Goal: Task Accomplishment & Management: Manage account settings

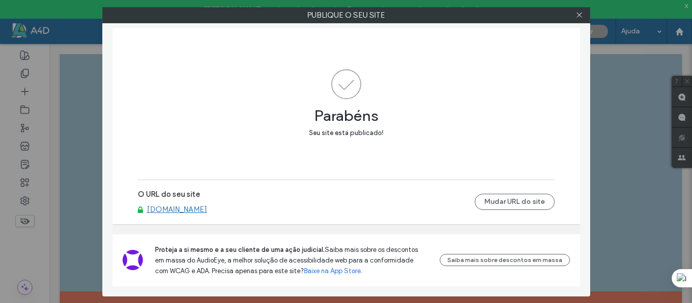
click at [579, 15] on use at bounding box center [578, 15] width 5 height 5
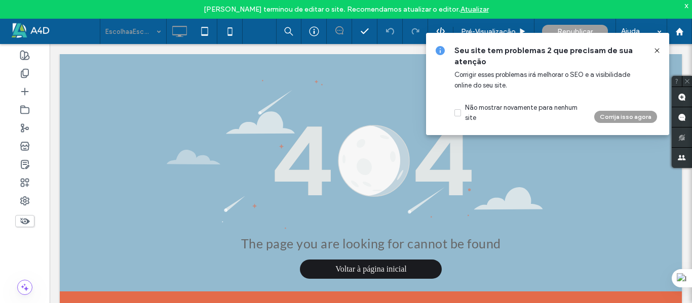
click at [661, 47] on div "Seu site tem problemas 2 que precisam de sua atenção Corrigir esses problemas i…" at bounding box center [547, 84] width 243 height 102
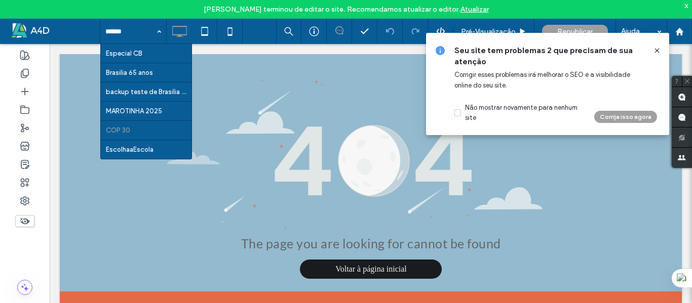
click at [653, 49] on icon at bounding box center [657, 51] width 8 height 8
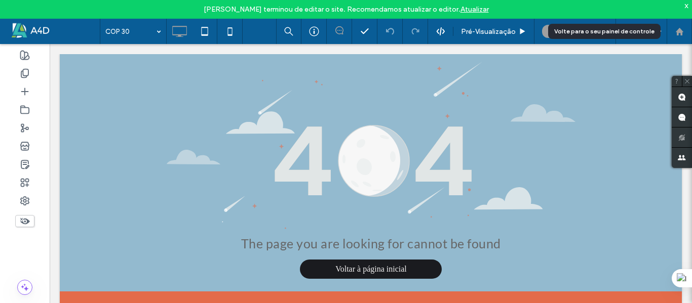
click at [675, 28] on icon at bounding box center [679, 31] width 9 height 9
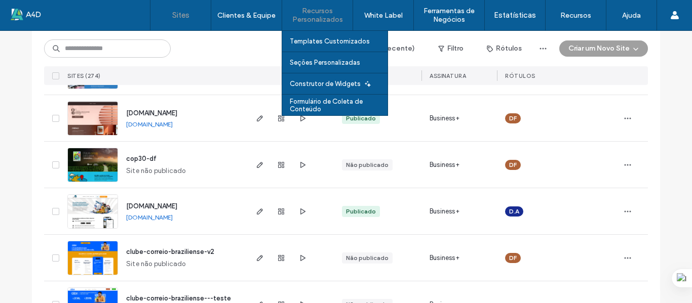
scroll to position [101, 0]
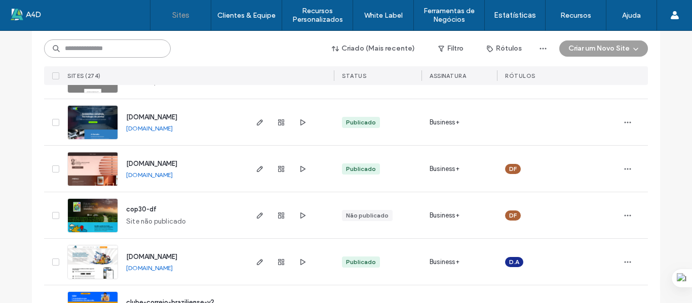
click at [122, 45] on input at bounding box center [107, 48] width 127 height 18
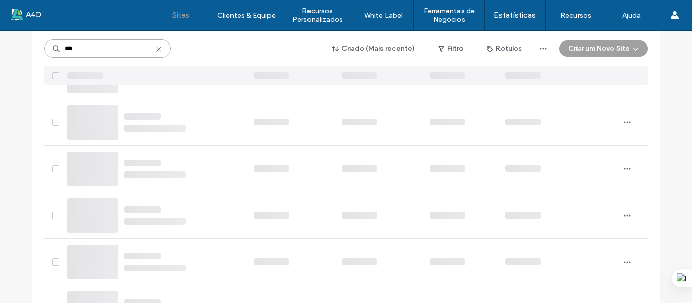
scroll to position [49, 0]
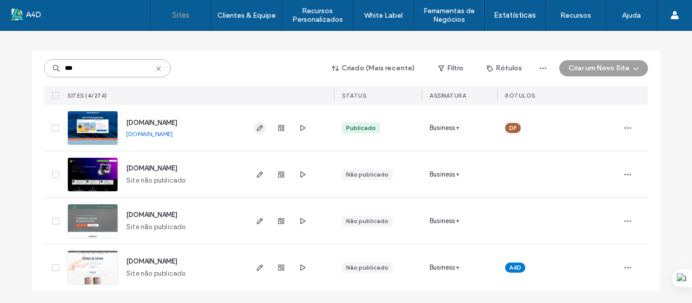
type input "***"
click at [254, 129] on span "button" at bounding box center [260, 128] width 12 height 12
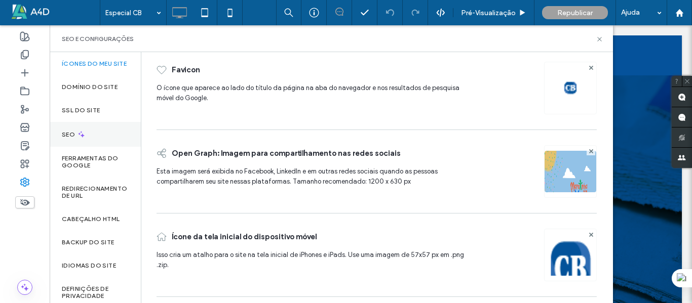
click at [99, 142] on div "SEO" at bounding box center [95, 134] width 91 height 25
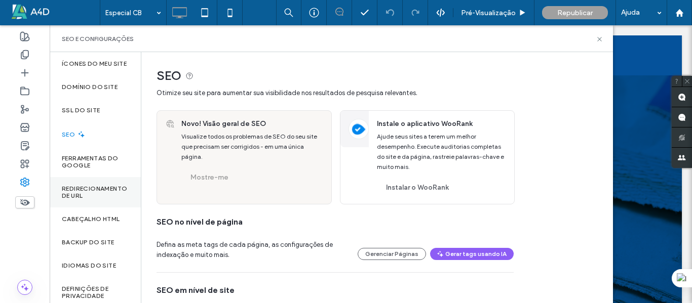
click at [91, 199] on label "Redirecionamento de URL" at bounding box center [95, 192] width 67 height 14
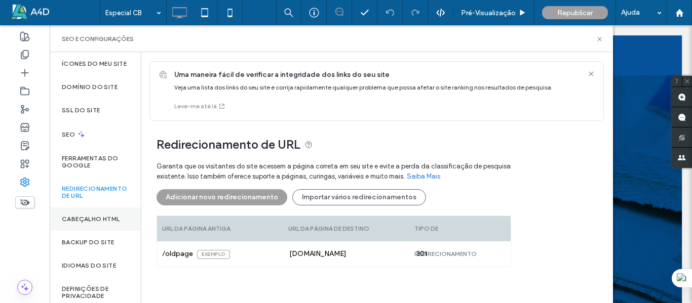
click at [96, 231] on div "Cabeçalho HTML" at bounding box center [95, 219] width 91 height 23
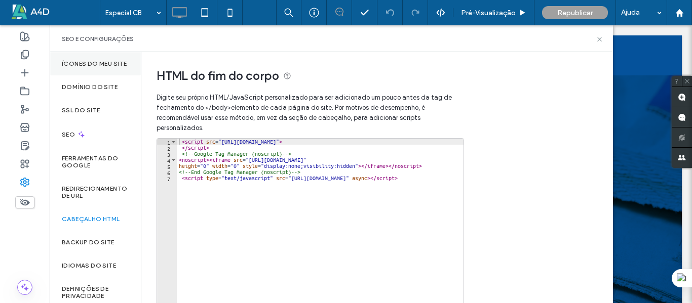
click at [86, 67] on label "Ícones do meu site" at bounding box center [94, 63] width 65 height 7
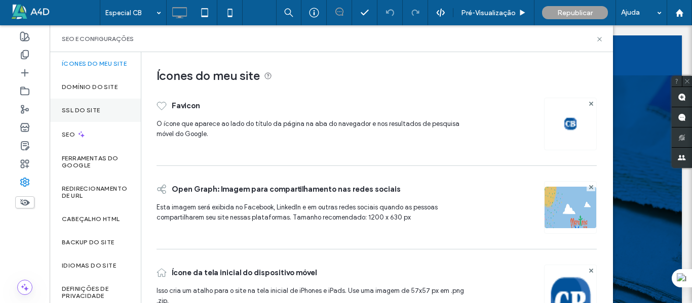
click at [93, 122] on div "SSL do site" at bounding box center [95, 110] width 91 height 23
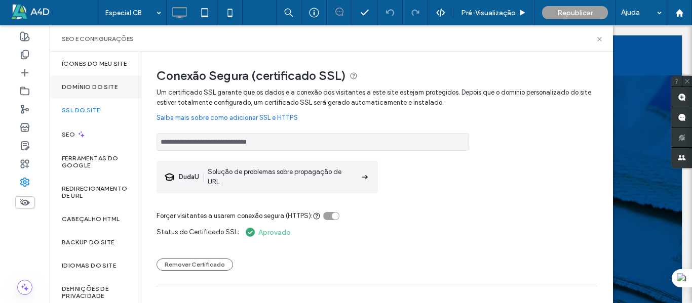
click at [108, 91] on label "Domínio do site" at bounding box center [90, 87] width 56 height 7
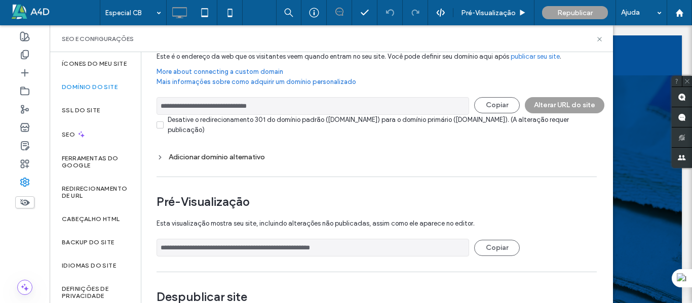
scroll to position [80, 0]
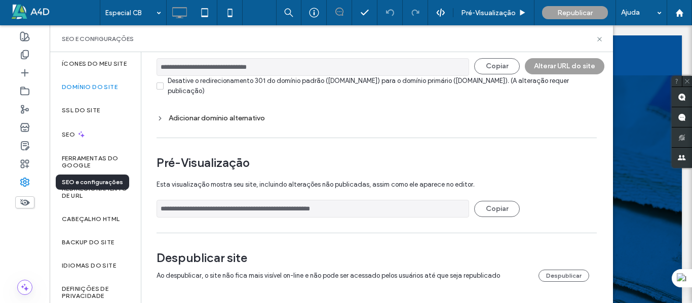
click at [22, 180] on use at bounding box center [25, 182] width 8 height 8
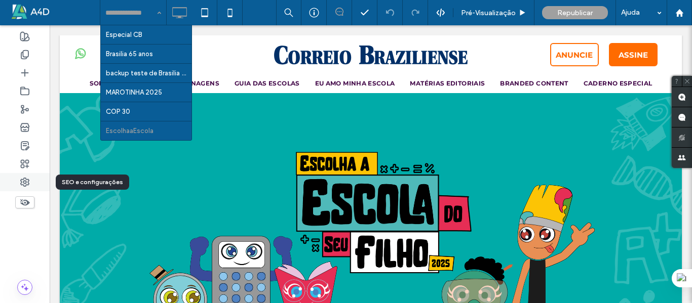
click at [21, 184] on use at bounding box center [25, 182] width 8 height 8
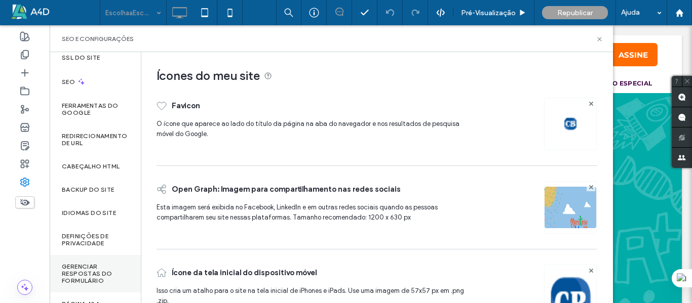
scroll to position [101, 0]
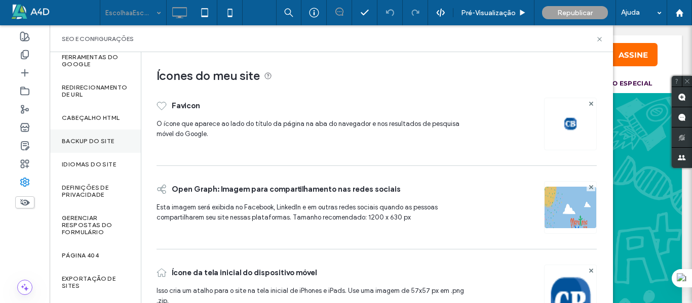
click at [97, 142] on div "Backup do Site" at bounding box center [95, 141] width 91 height 23
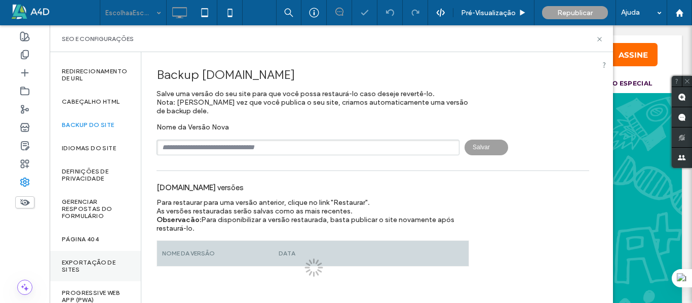
scroll to position [133, 0]
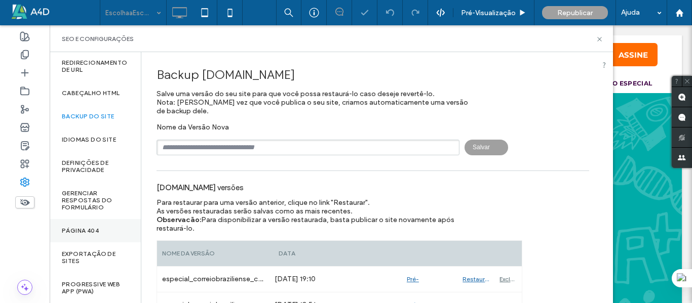
click at [87, 236] on div "Página 404" at bounding box center [95, 230] width 91 height 23
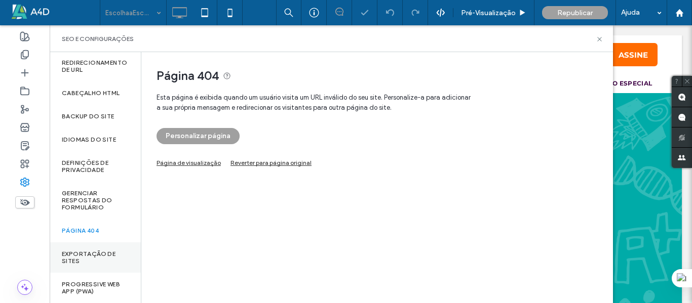
click at [87, 257] on label "Exportação de sites" at bounding box center [95, 258] width 67 height 14
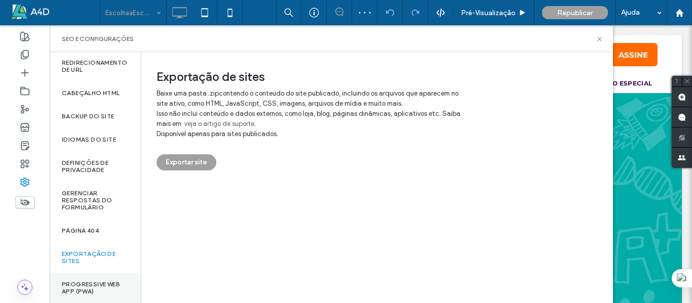
click at [85, 290] on label "Progressive Web App (PWA)" at bounding box center [95, 288] width 67 height 14
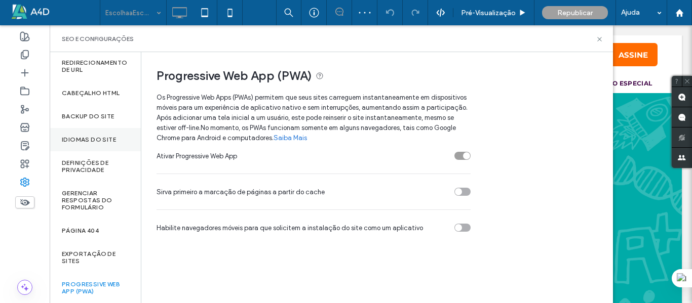
click at [90, 138] on label "Idiomas do site" at bounding box center [89, 139] width 54 height 7
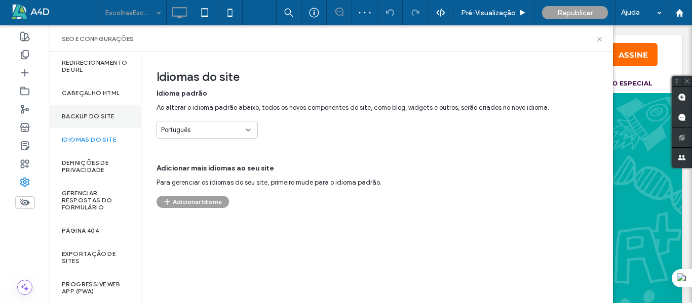
click at [94, 107] on div "Backup do Site" at bounding box center [95, 116] width 91 height 23
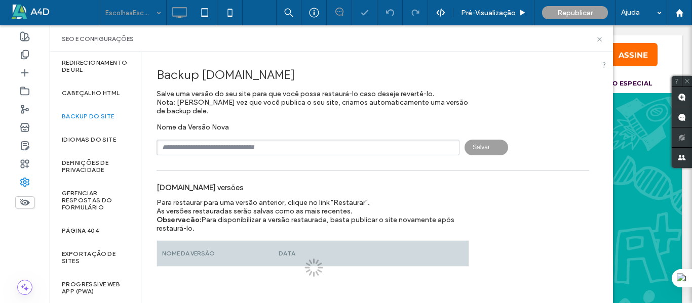
scroll to position [83, 0]
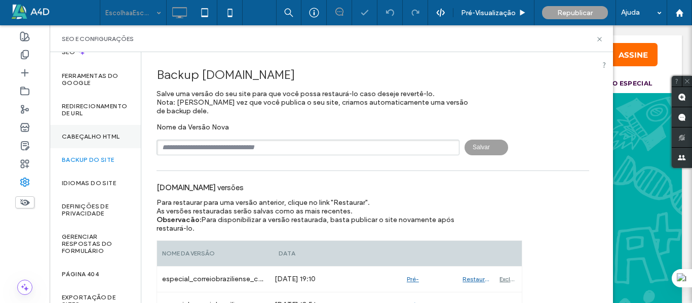
click at [93, 148] on div "Cabeçalho HTML" at bounding box center [95, 136] width 91 height 23
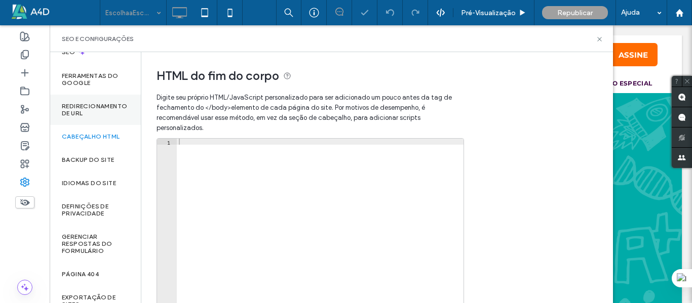
click at [93, 109] on label "Redirecionamento de URL" at bounding box center [95, 110] width 67 height 14
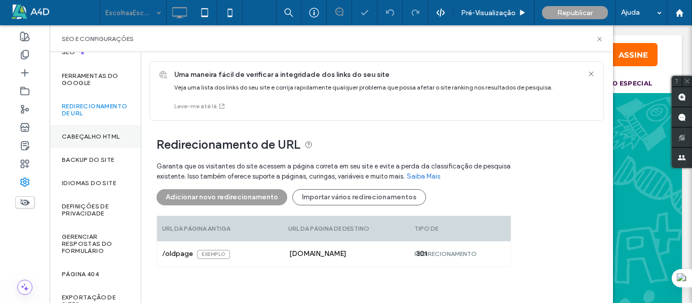
scroll to position [32, 0]
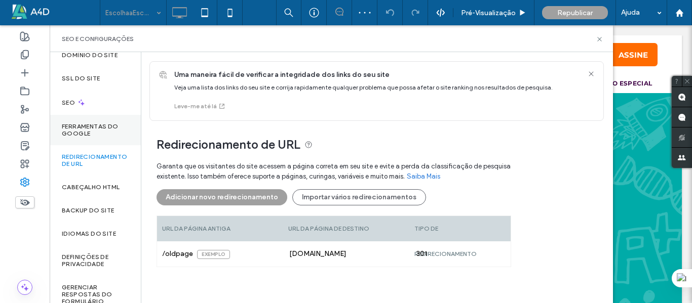
click at [101, 128] on div "Ferramentas do Google" at bounding box center [95, 130] width 91 height 30
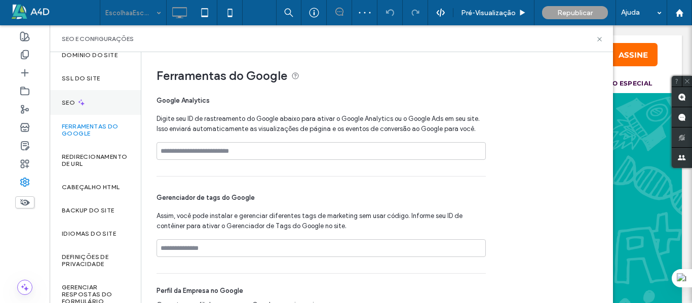
click at [82, 107] on icon at bounding box center [81, 102] width 9 height 9
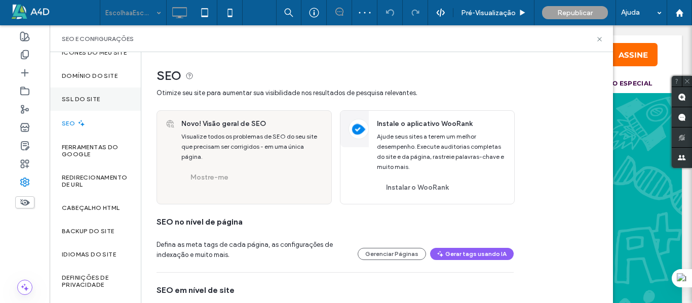
scroll to position [0, 0]
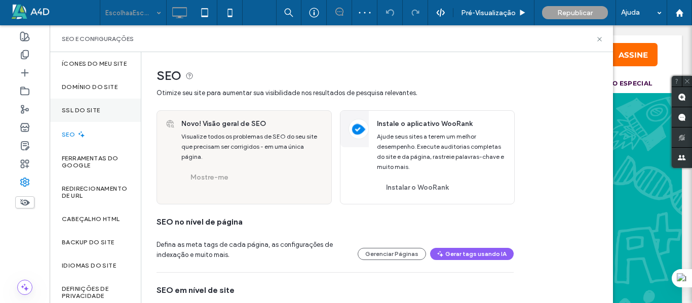
click at [95, 114] on label "SSL do site" at bounding box center [81, 110] width 38 height 7
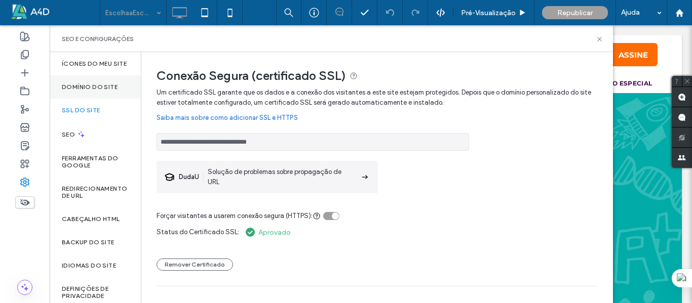
click at [85, 91] on label "Domínio do site" at bounding box center [90, 87] width 56 height 7
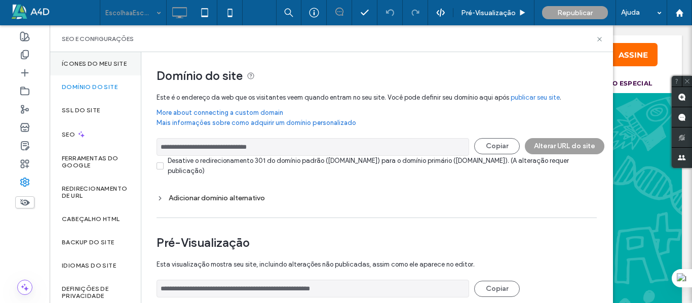
click at [84, 65] on label "Ícones do meu site" at bounding box center [94, 63] width 65 height 7
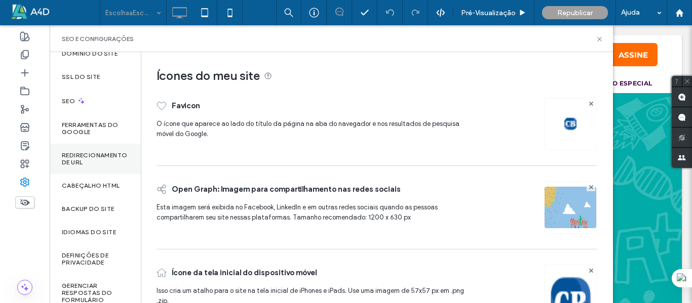
scroll to position [51, 0]
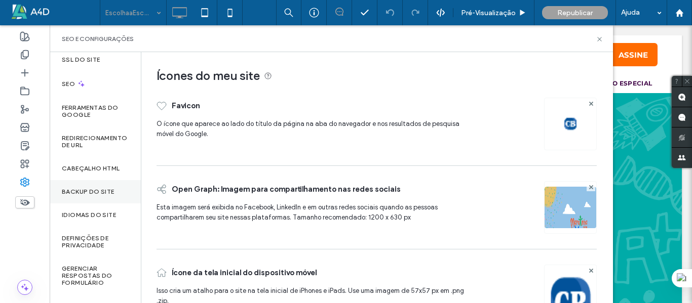
click at [96, 190] on div "Backup do Site" at bounding box center [95, 191] width 91 height 23
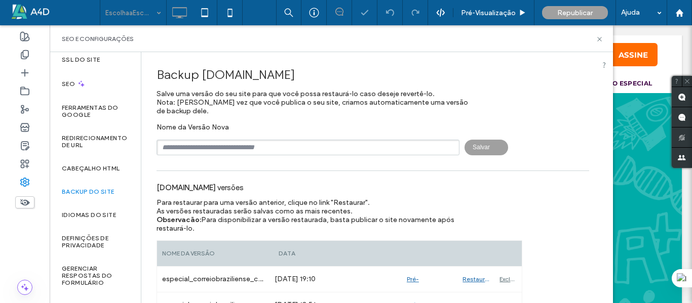
scroll to position [133, 0]
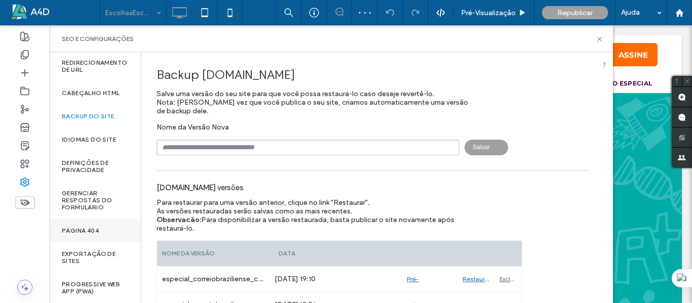
click at [85, 228] on label "Página 404" at bounding box center [80, 230] width 37 height 7
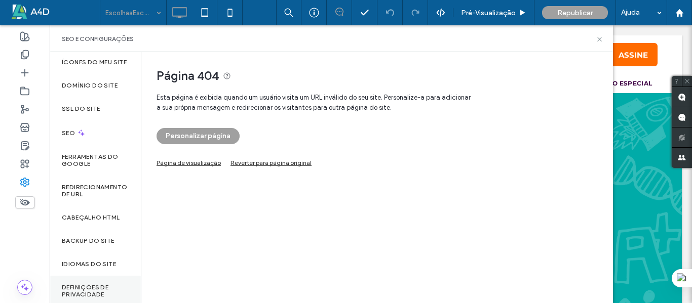
scroll to position [0, 0]
click at [102, 90] on div "Domínio do site" at bounding box center [95, 86] width 91 height 23
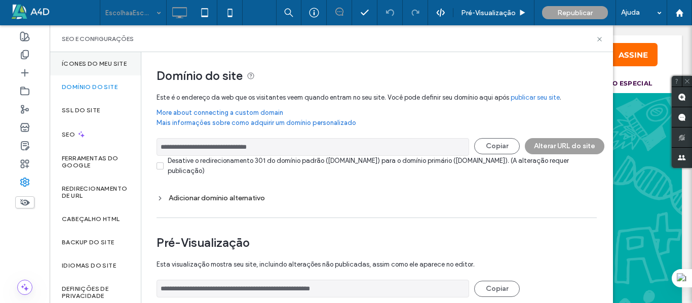
click at [98, 67] on label "Ícones do meu site" at bounding box center [94, 63] width 65 height 7
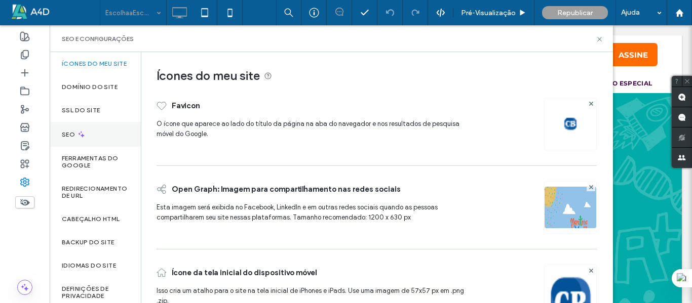
click at [87, 139] on div "SEO" at bounding box center [95, 134] width 91 height 25
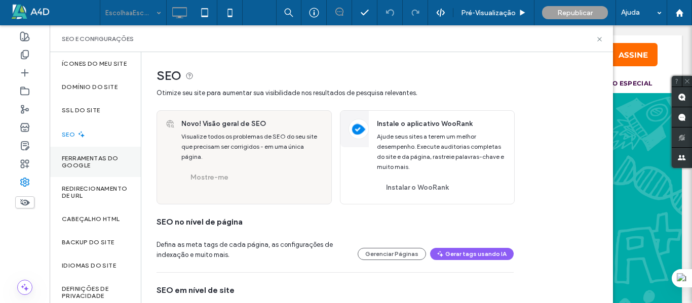
click at [110, 168] on label "Ferramentas do Google" at bounding box center [95, 162] width 67 height 14
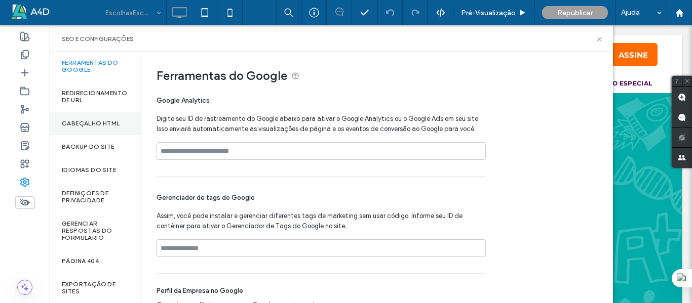
scroll to position [101, 0]
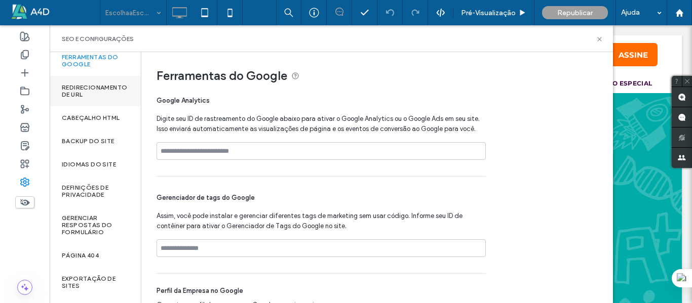
click at [95, 106] on div "Redirecionamento de URL" at bounding box center [95, 91] width 91 height 30
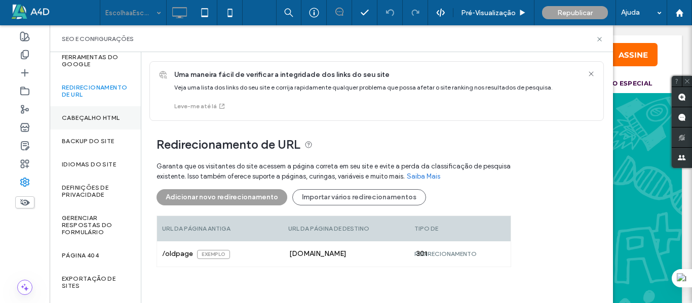
click at [95, 122] on label "Cabeçalho HTML" at bounding box center [91, 117] width 58 height 7
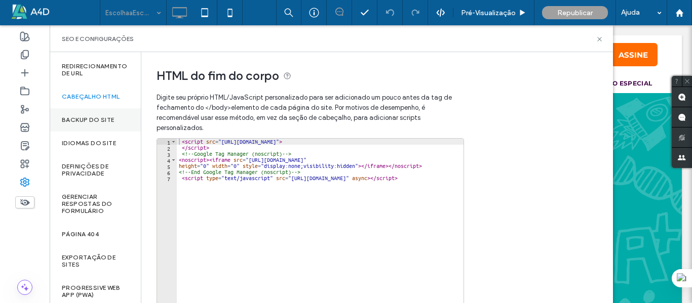
scroll to position [133, 0]
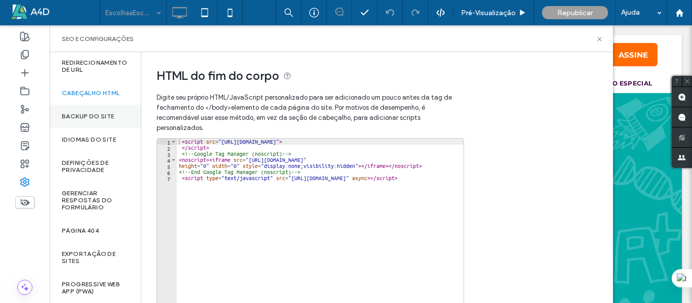
click at [94, 111] on div "Backup do Site" at bounding box center [95, 116] width 91 height 23
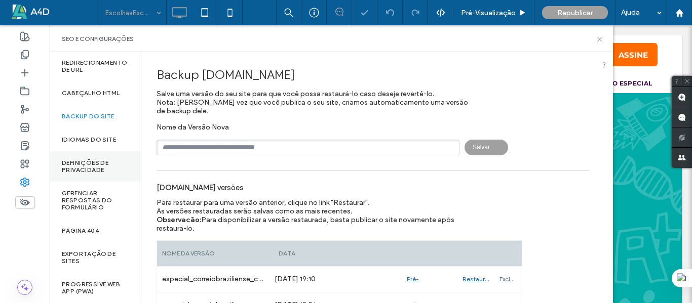
click at [85, 165] on label "Definições de privacidade" at bounding box center [95, 166] width 67 height 14
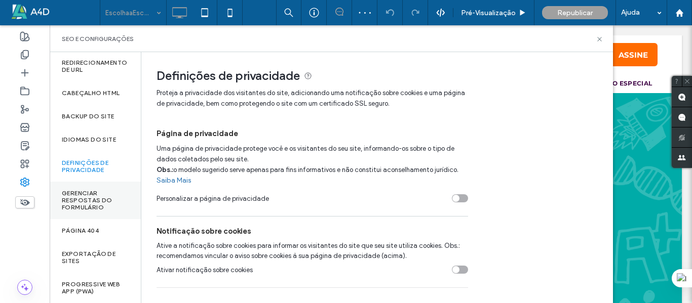
click at [88, 197] on label "Gerenciar respostas do formulário" at bounding box center [95, 200] width 67 height 21
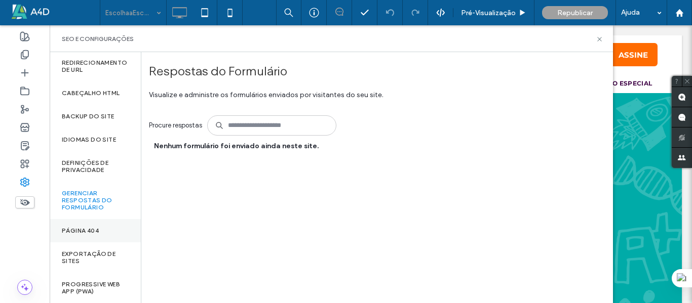
click at [95, 226] on div "Página 404" at bounding box center [95, 230] width 91 height 23
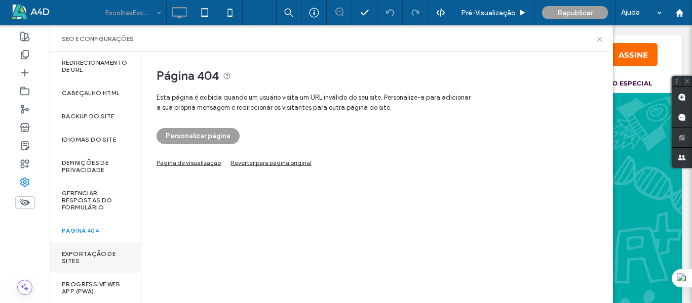
click at [91, 260] on label "Exportação de sites" at bounding box center [95, 258] width 67 height 14
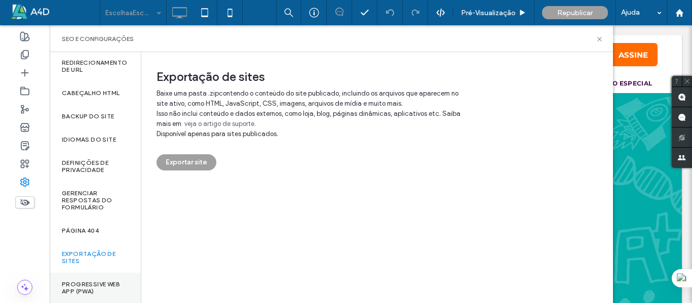
click at [85, 284] on label "Progressive Web App (PWA)" at bounding box center [95, 288] width 67 height 14
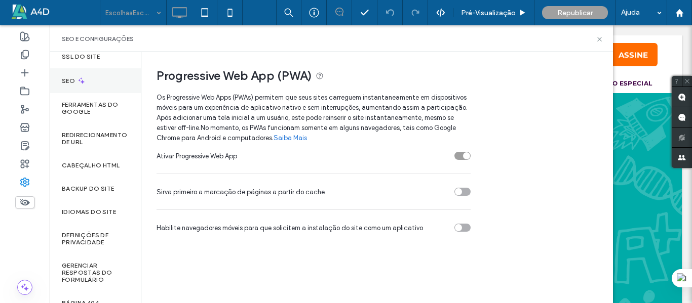
scroll to position [0, 0]
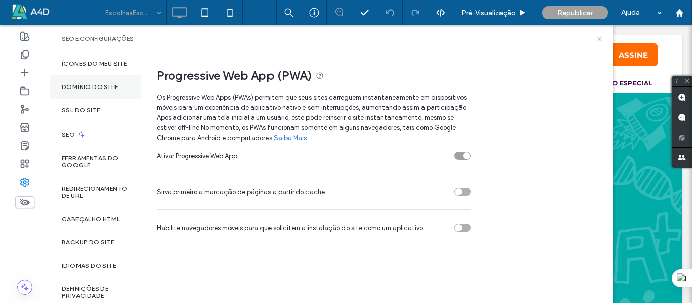
click at [97, 91] on label "Domínio do site" at bounding box center [90, 87] width 56 height 7
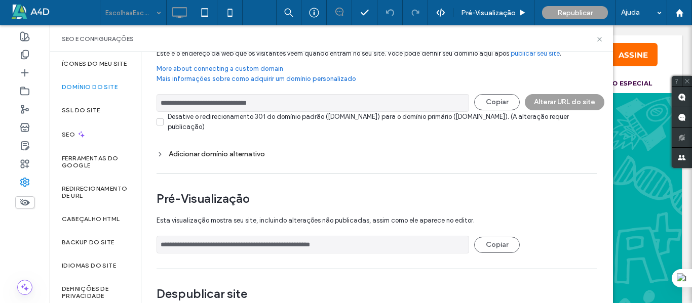
scroll to position [80, 0]
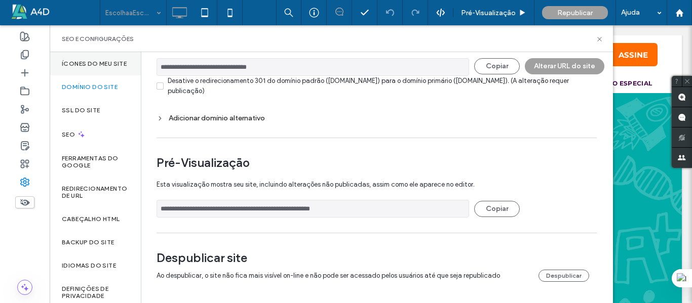
click at [74, 62] on label "Ícones do meu site" at bounding box center [94, 63] width 65 height 7
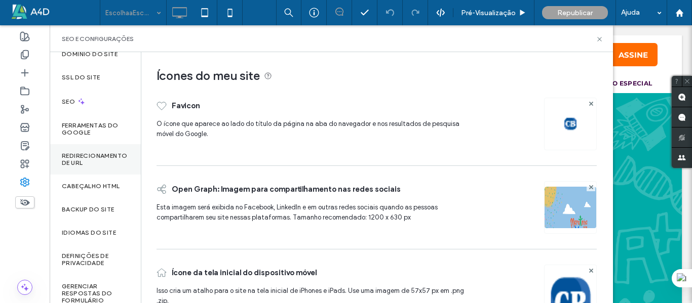
scroll to position [51, 0]
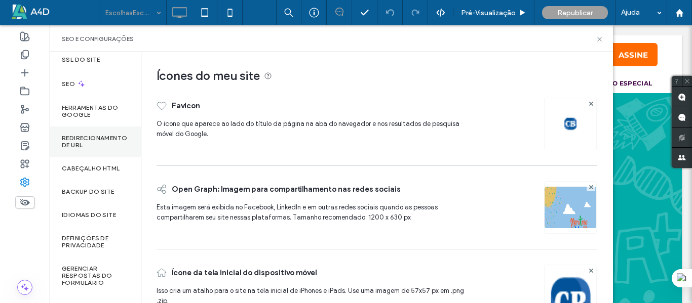
click at [83, 149] on label "Redirecionamento de URL" at bounding box center [95, 142] width 67 height 14
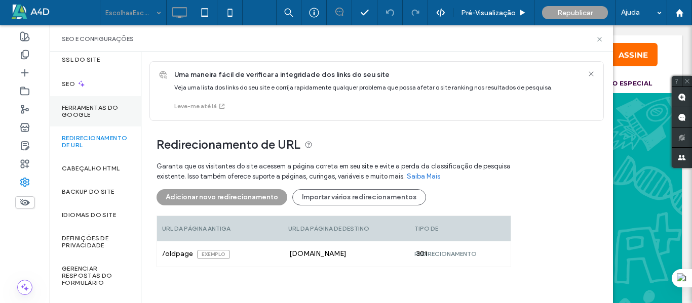
click at [84, 109] on div "Ferramentas do Google" at bounding box center [95, 111] width 91 height 30
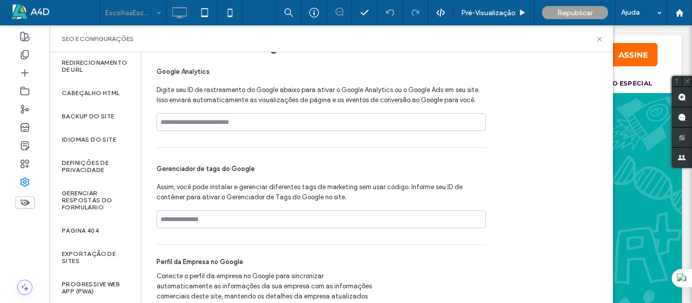
scroll to position [41, 0]
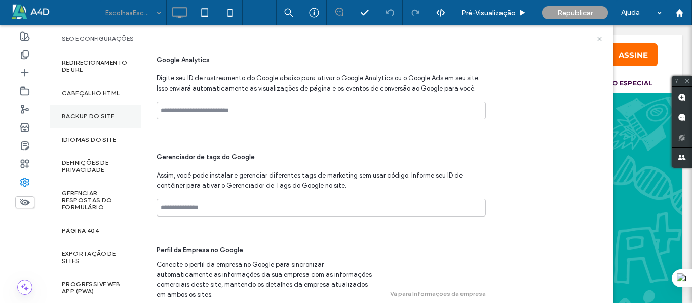
click at [64, 120] on div "Backup do Site" at bounding box center [95, 116] width 91 height 23
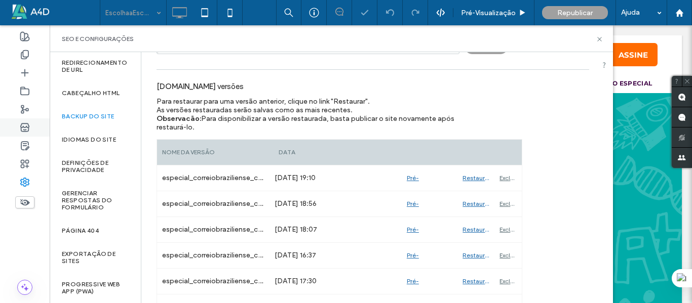
scroll to position [83, 0]
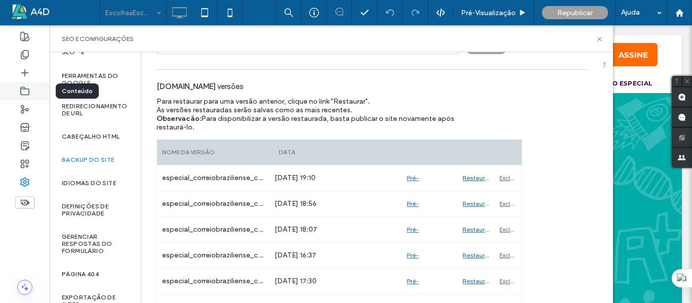
click at [24, 87] on icon at bounding box center [25, 91] width 10 height 10
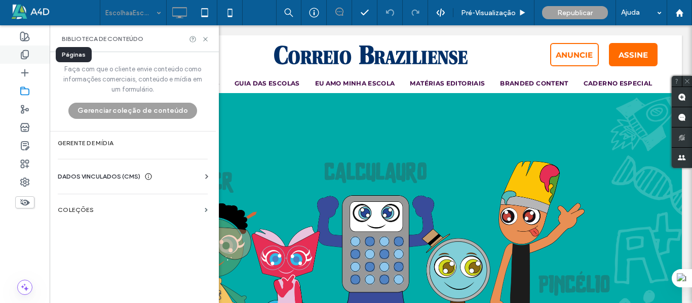
click at [27, 53] on icon at bounding box center [25, 55] width 10 height 10
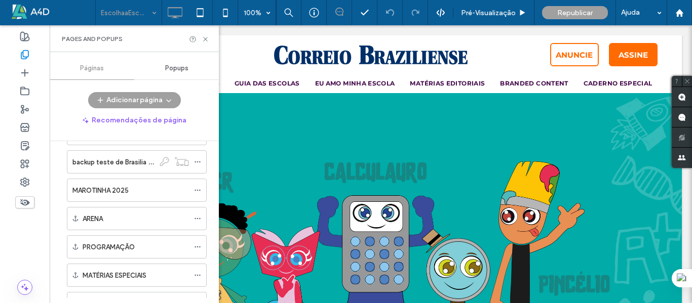
scroll to position [253, 0]
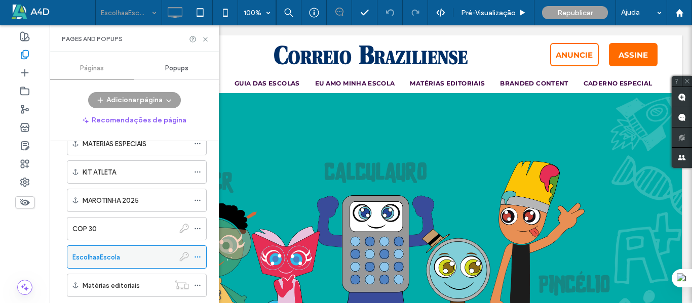
click at [195, 258] on icon at bounding box center [197, 257] width 7 height 7
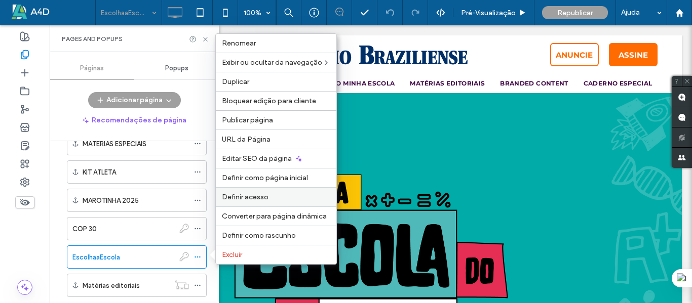
click at [251, 198] on span "Definir acesso" at bounding box center [245, 197] width 47 height 9
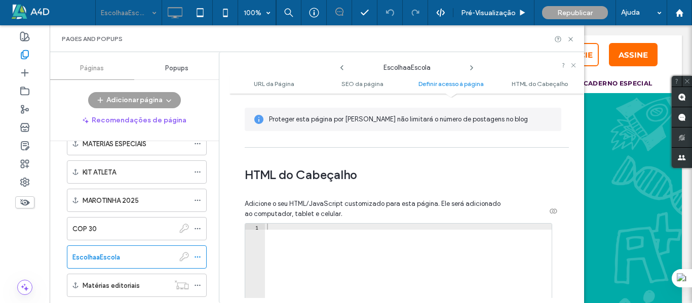
scroll to position [861, 0]
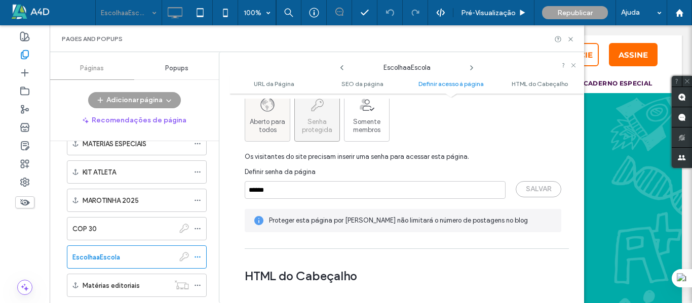
click at [271, 124] on span "Aberto para todos" at bounding box center [267, 126] width 45 height 16
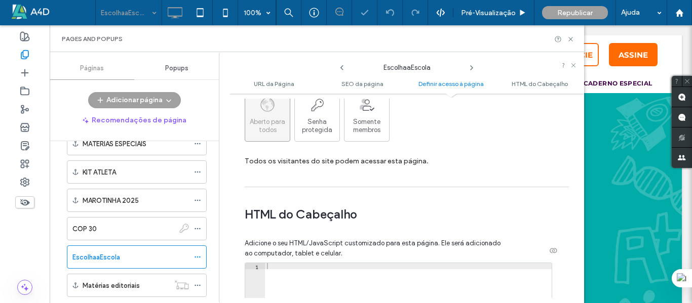
scroll to position [1077, 0]
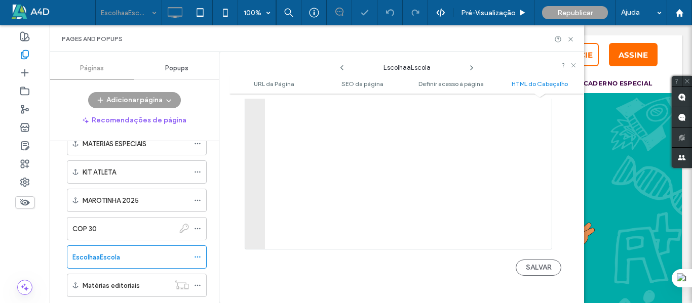
click at [524, 267] on button "SALVAR" at bounding box center [538, 268] width 46 height 16
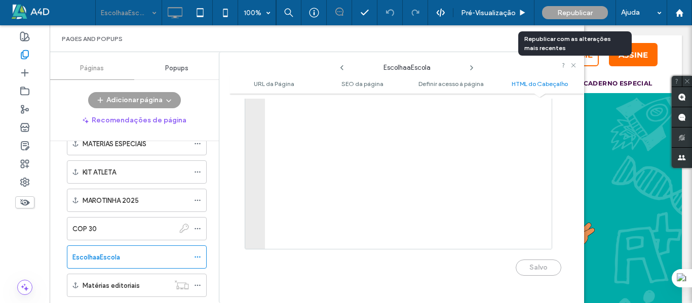
click at [567, 11] on span "Republicar" at bounding box center [574, 13] width 35 height 9
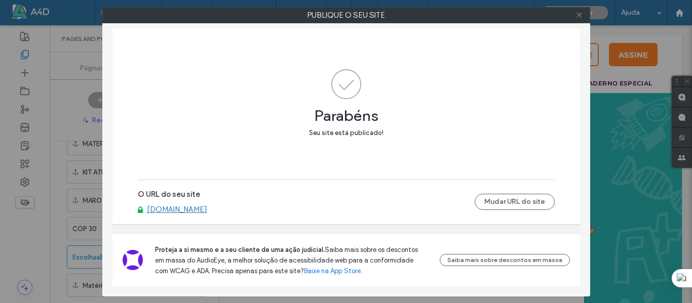
click at [582, 19] on span at bounding box center [579, 15] width 8 height 15
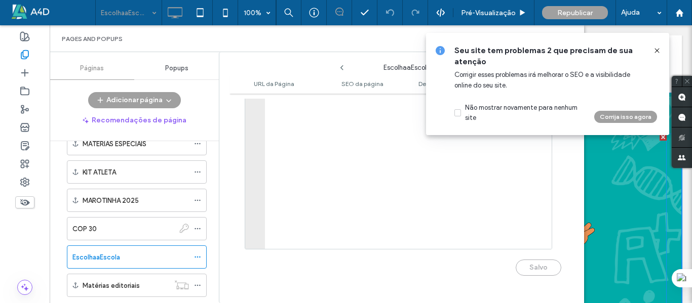
click at [627, 184] on div at bounding box center [370, 277] width 591 height 226
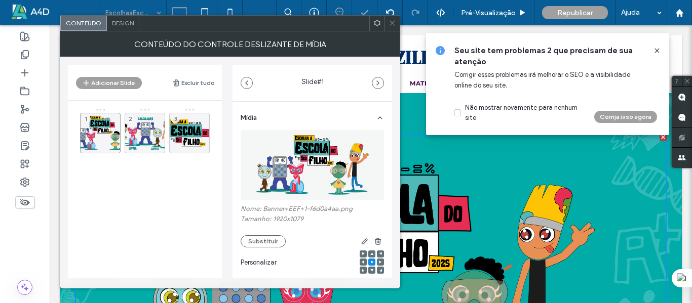
drag, startPoint x: 657, startPoint y: 50, endPoint x: 461, endPoint y: 3, distance: 201.5
click at [657, 50] on icon at bounding box center [657, 51] width 8 height 8
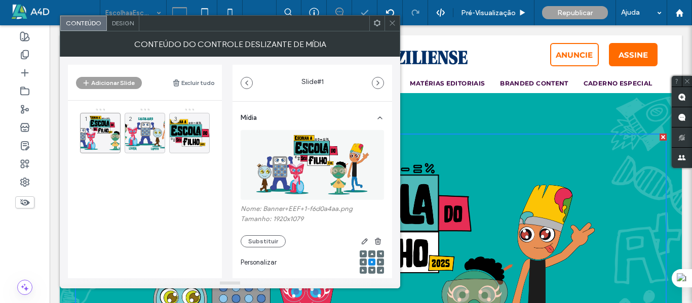
click at [392, 20] on icon at bounding box center [392, 23] width 8 height 8
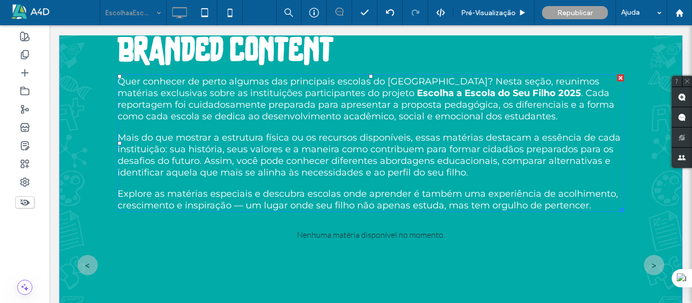
scroll to position [2582, 0]
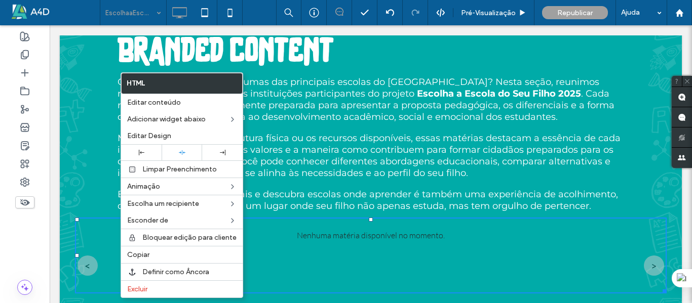
click at [88, 134] on div "Branded content Quer conhecer de perto algumas das principais escolas do [GEOGR…" at bounding box center [370, 136] width 591 height 325
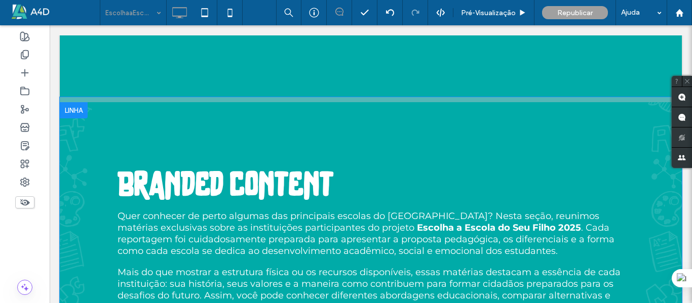
scroll to position [2430, 0]
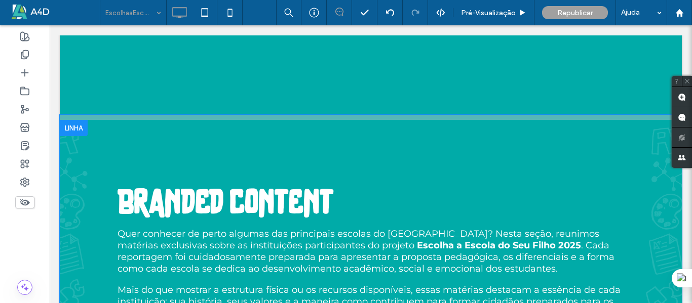
click at [70, 120] on div at bounding box center [74, 128] width 28 height 16
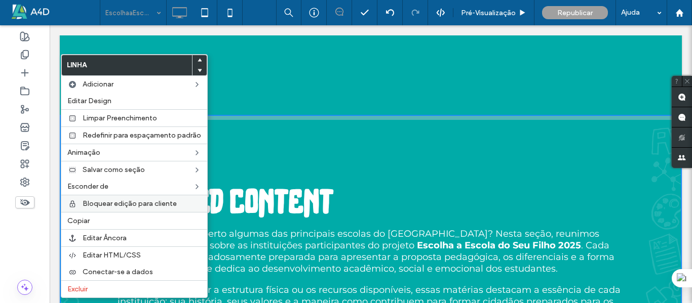
click at [97, 206] on span "Bloquear edição para cliente" at bounding box center [130, 203] width 94 height 9
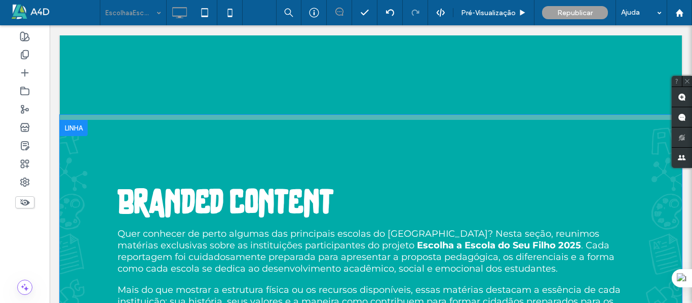
click at [73, 120] on div at bounding box center [74, 128] width 28 height 16
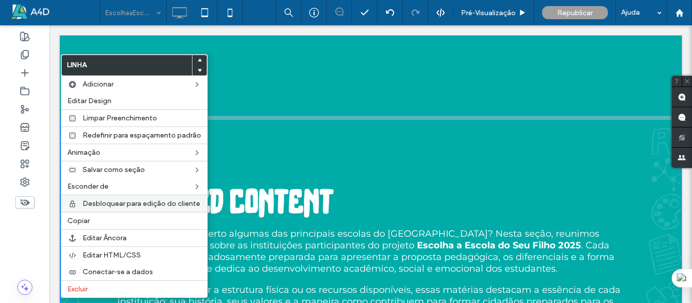
click at [106, 209] on div "Desbloquear para edição do cliente" at bounding box center [134, 203] width 146 height 17
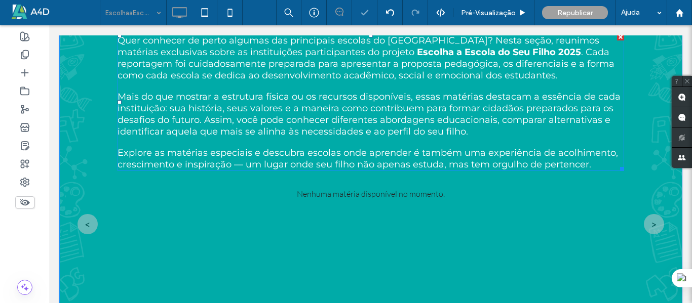
scroll to position [2633, 0]
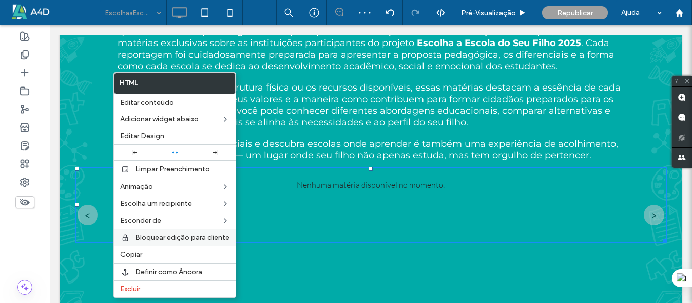
click at [159, 240] on span "Bloquear edição para cliente" at bounding box center [182, 237] width 94 height 9
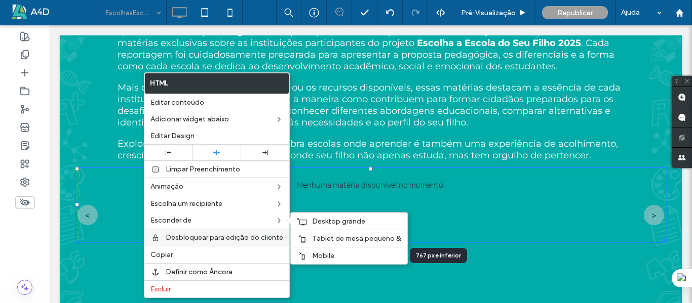
drag, startPoint x: 321, startPoint y: 257, endPoint x: 211, endPoint y: 231, distance: 112.9
click at [321, 258] on span "Mobile" at bounding box center [323, 256] width 22 height 9
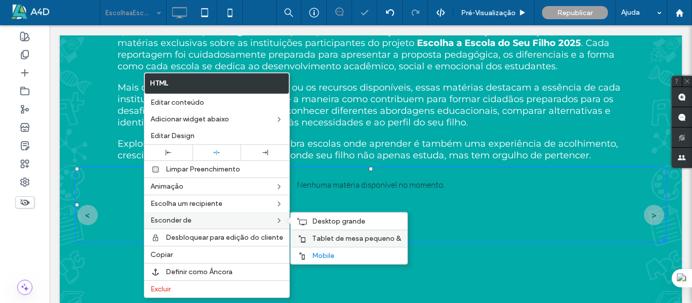
click at [314, 244] on div "Tablet de mesa pequeno &" at bounding box center [349, 238] width 116 height 17
click at [318, 223] on span "Desktop grande" at bounding box center [338, 221] width 53 height 9
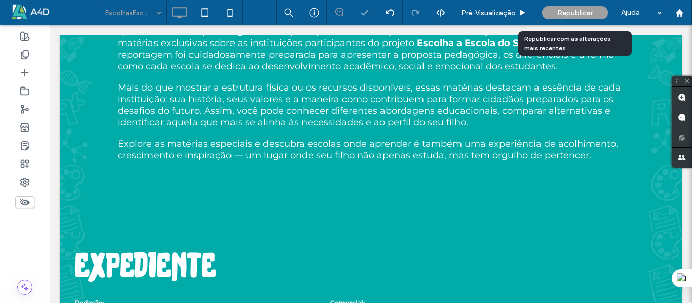
click at [583, 11] on span "Republicar" at bounding box center [574, 13] width 35 height 9
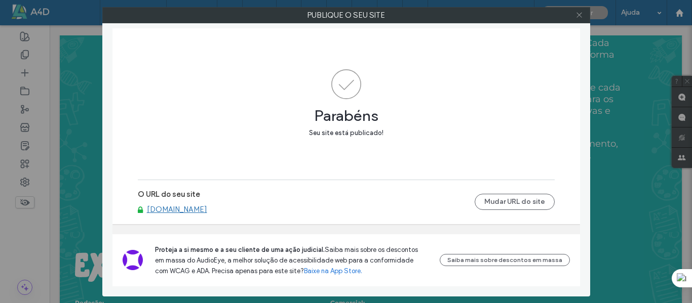
click at [581, 18] on icon at bounding box center [579, 15] width 8 height 8
